Goal: Task Accomplishment & Management: Use online tool/utility

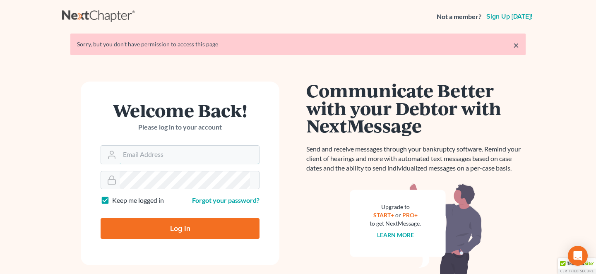
type input "[EMAIL_ADDRESS][DOMAIN_NAME]"
click at [184, 218] on input "Log In" at bounding box center [180, 228] width 159 height 21
type input "Thinking..."
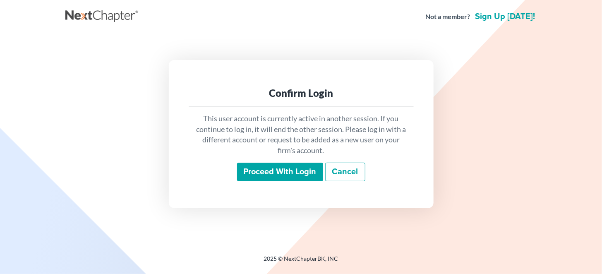
click at [273, 180] on div "This user account is currently active in another session. If you continue to lo…" at bounding box center [301, 147] width 225 height 81
click at [273, 173] on input "Proceed with login" at bounding box center [280, 172] width 86 height 19
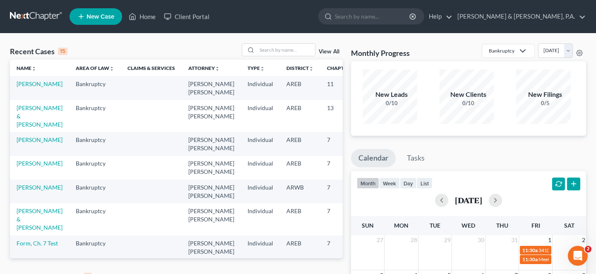
click at [326, 254] on div "Recent Cases 15 View All Name unfold_more expand_more expand_less Area of Law u…" at bounding box center [176, 249] width 341 height 413
click at [325, 273] on link "View All" at bounding box center [328, 277] width 21 height 6
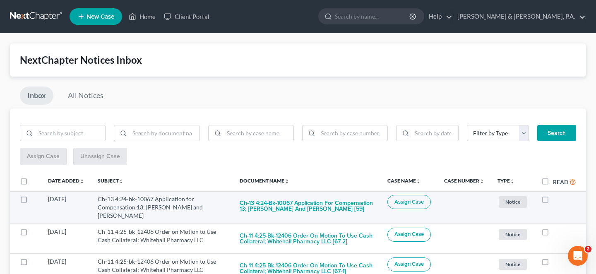
click at [553, 201] on label at bounding box center [553, 201] width 0 height 0
click at [556, 195] on input "checkbox" at bounding box center [558, 197] width 5 height 5
checkbox input "true"
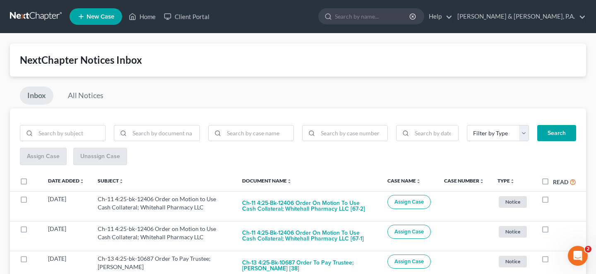
click at [553, 201] on label at bounding box center [553, 201] width 0 height 0
click at [556, 195] on input "checkbox" at bounding box center [558, 197] width 5 height 5
checkbox input "true"
click at [553, 201] on label at bounding box center [553, 201] width 0 height 0
click at [556, 195] on input "checkbox" at bounding box center [558, 197] width 5 height 5
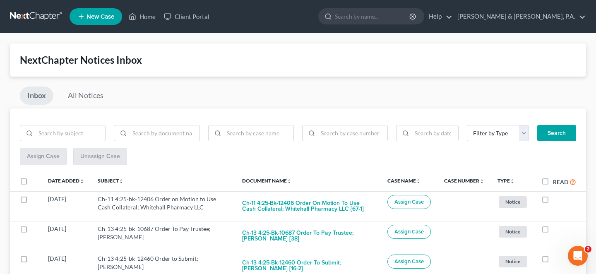
checkbox input "true"
click at [553, 201] on label at bounding box center [553, 201] width 0 height 0
click at [556, 195] on input "checkbox" at bounding box center [558, 197] width 5 height 5
checkbox input "true"
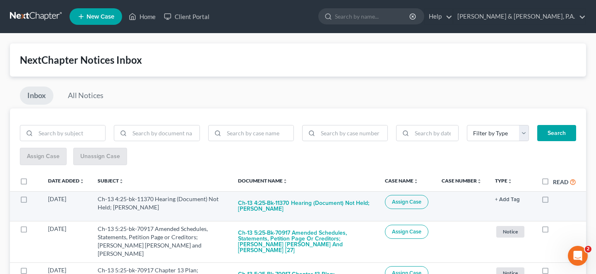
click at [553, 201] on label at bounding box center [553, 201] width 0 height 0
click at [556, 195] on input "checkbox" at bounding box center [558, 197] width 5 height 5
checkbox input "true"
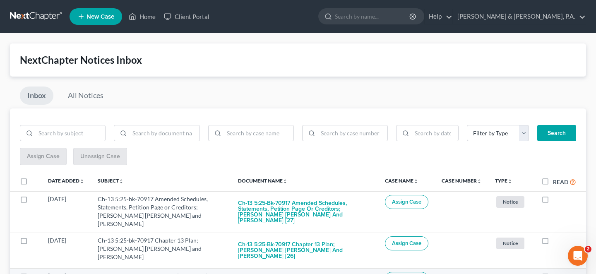
click at [553, 273] on label at bounding box center [553, 278] width 0 height 0
click at [556, 272] on input "checkbox" at bounding box center [558, 274] width 5 height 5
checkbox input "true"
click at [553, 273] on label at bounding box center [553, 278] width 0 height 0
click at [556, 272] on input "checkbox" at bounding box center [558, 274] width 5 height 5
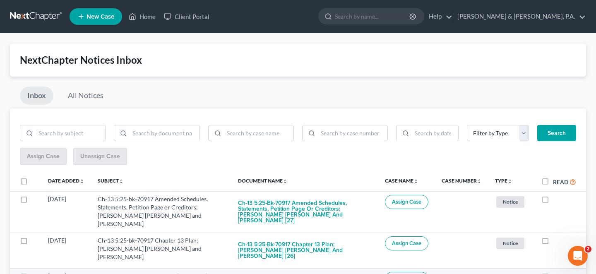
checkbox input "true"
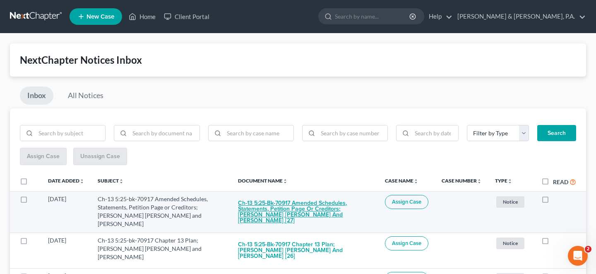
click at [316, 195] on button "Ch-13 5:25-bk-70917 Amended Schedules, Statements, Petition Page or Creditors; …" at bounding box center [305, 212] width 134 height 34
checkbox input "true"
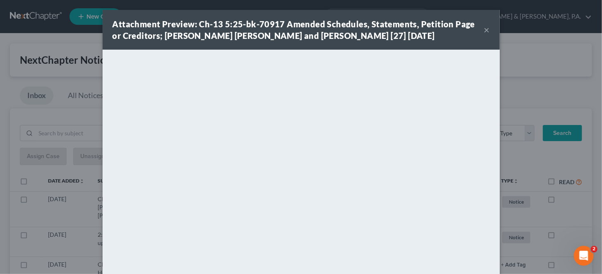
click at [484, 29] on button "×" at bounding box center [487, 30] width 6 height 10
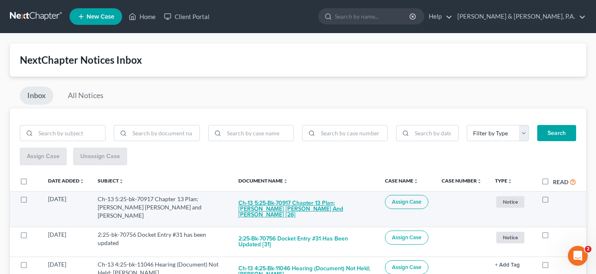
click at [292, 195] on button "Ch-13 5:25-bk-70917 Chapter 13 Plan; [PERSON_NAME] [PERSON_NAME] and [PERSON_NA…" at bounding box center [304, 209] width 133 height 28
checkbox input "true"
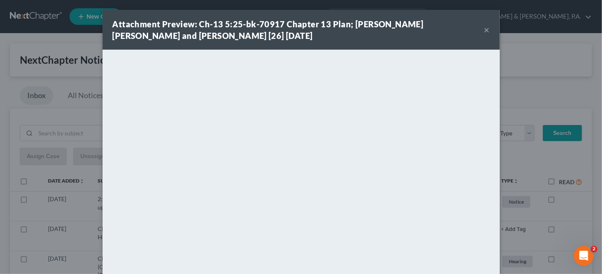
click at [484, 31] on button "×" at bounding box center [487, 30] width 6 height 10
